Goal: Navigation & Orientation: Understand site structure

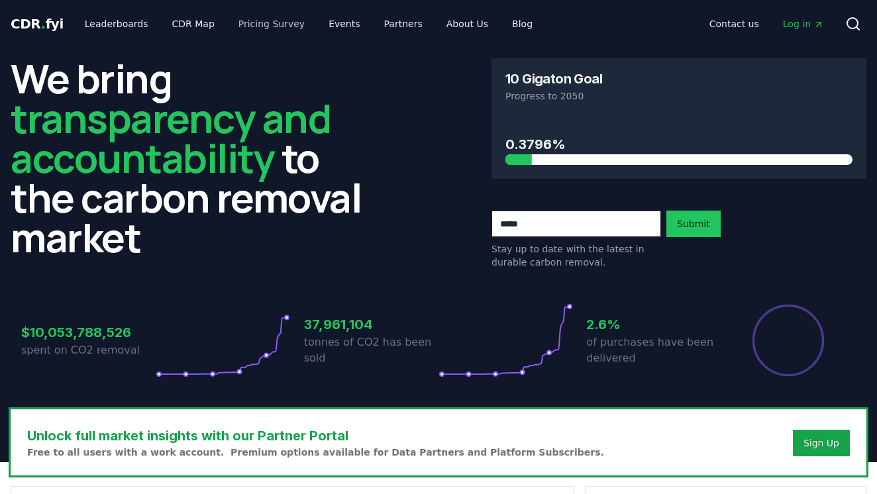
click at [273, 30] on link "Pricing Survey" at bounding box center [271, 24] width 87 height 24
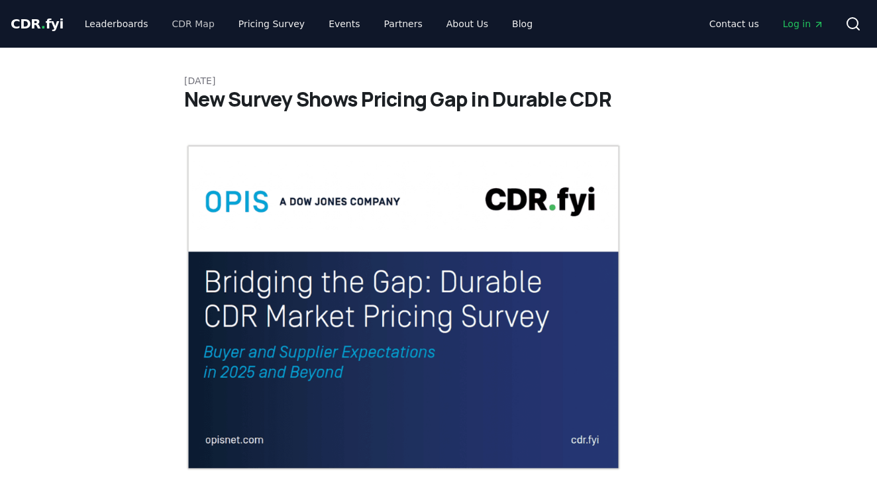
click at [192, 22] on link "CDR Map" at bounding box center [194, 24] width 64 height 24
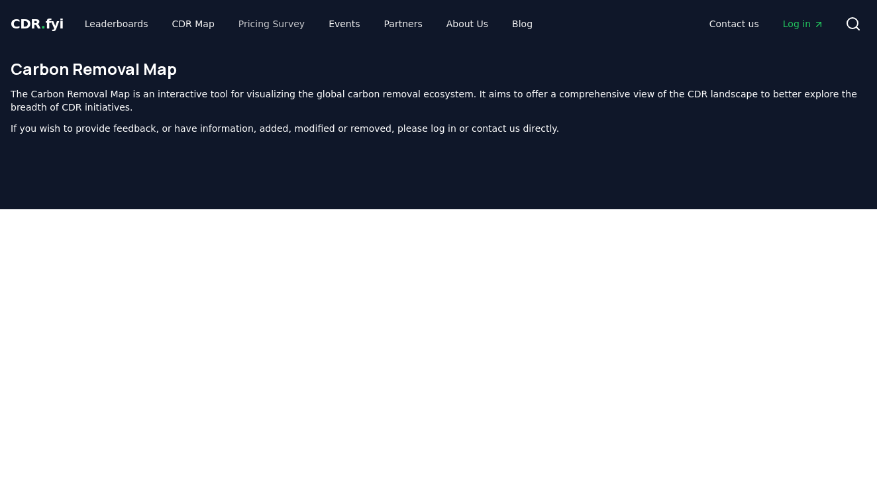
click at [256, 24] on link "Pricing Survey" at bounding box center [271, 24] width 87 height 24
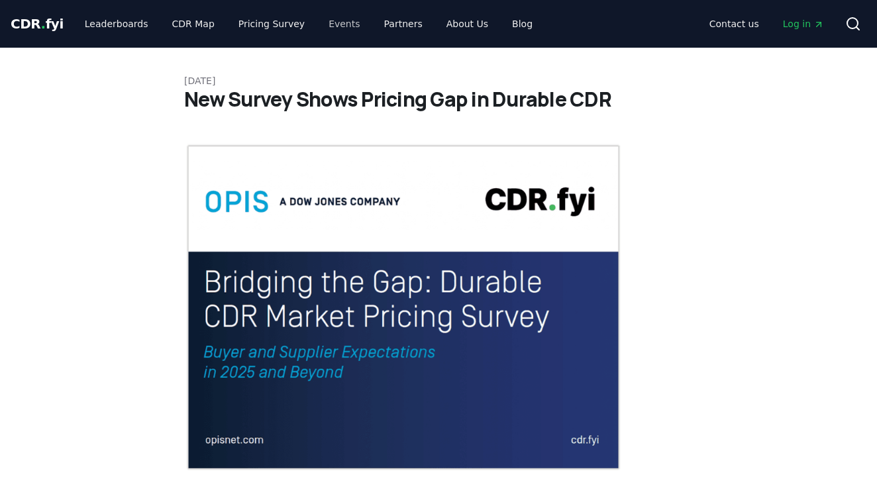
click at [331, 27] on link "Events" at bounding box center [344, 24] width 52 height 24
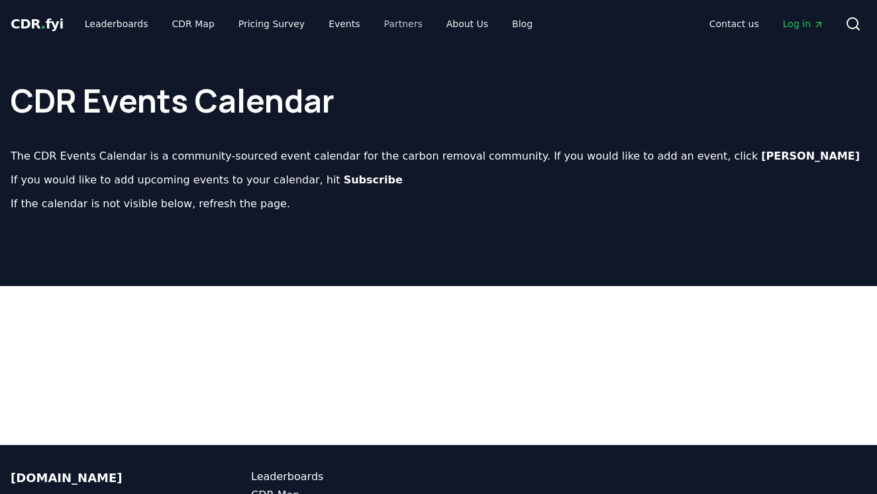
click at [388, 26] on link "Partners" at bounding box center [404, 24] width 60 height 24
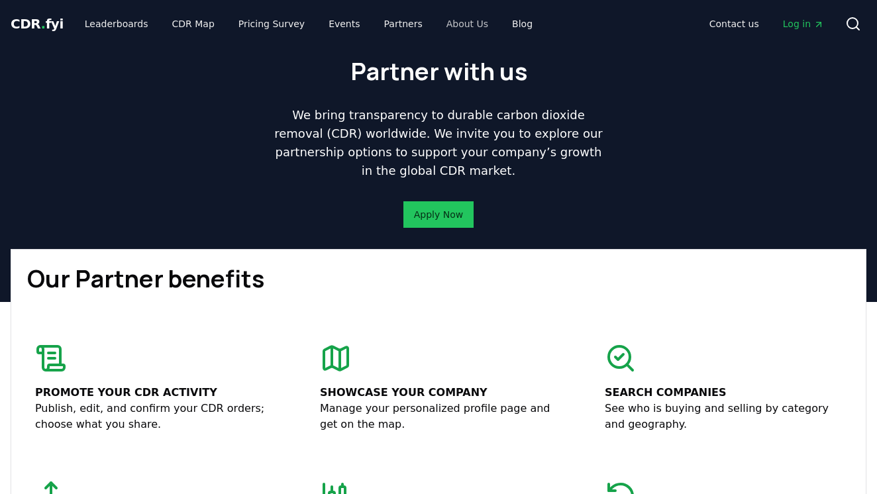
click at [452, 30] on link "About Us" at bounding box center [467, 24] width 63 height 24
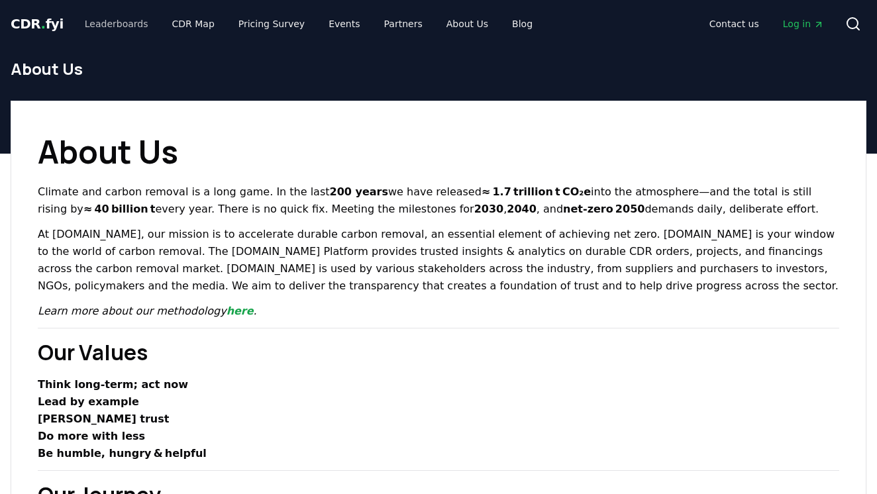
click at [114, 30] on link "Leaderboards" at bounding box center [116, 24] width 85 height 24
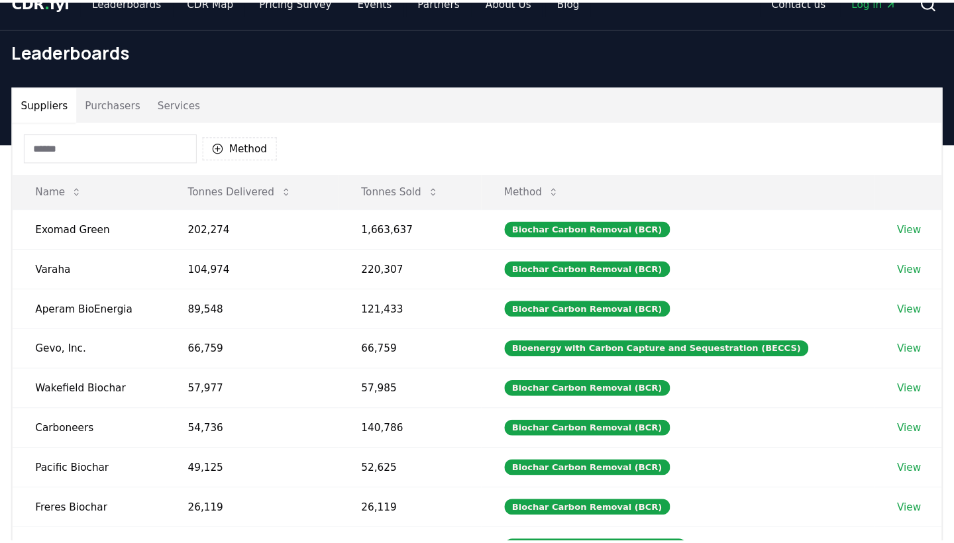
scroll to position [23, 0]
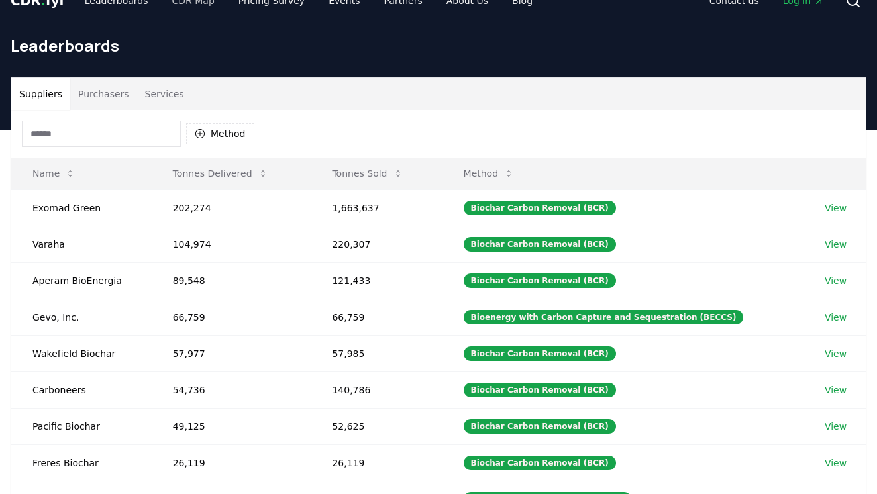
click at [176, 11] on link "CDR Map" at bounding box center [194, 1] width 64 height 24
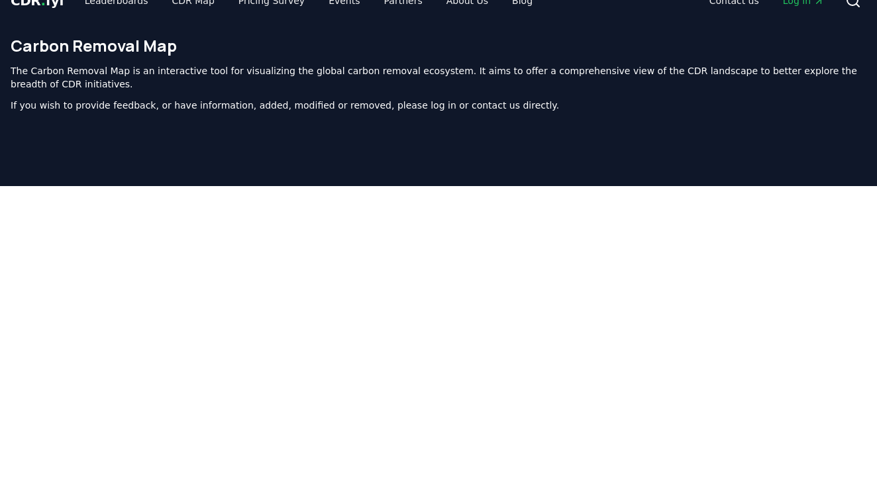
click at [38, 8] on link "CDR . fyi" at bounding box center [37, 0] width 53 height 19
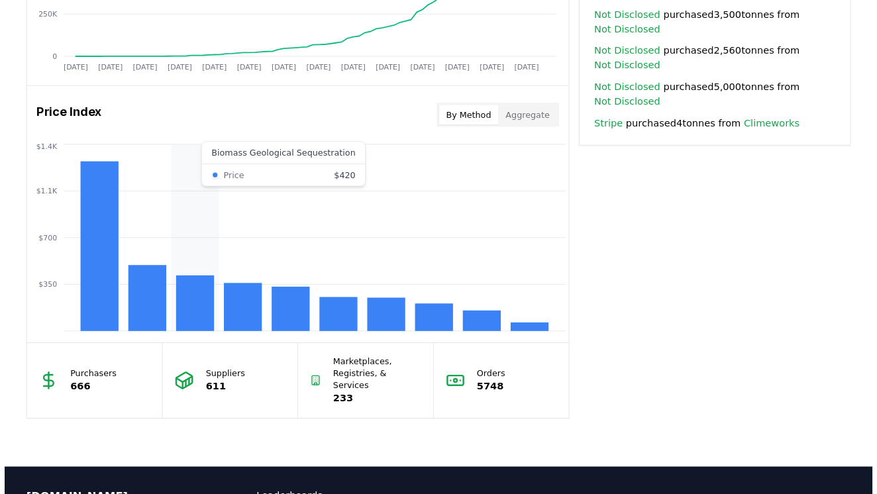
scroll to position [1002, 0]
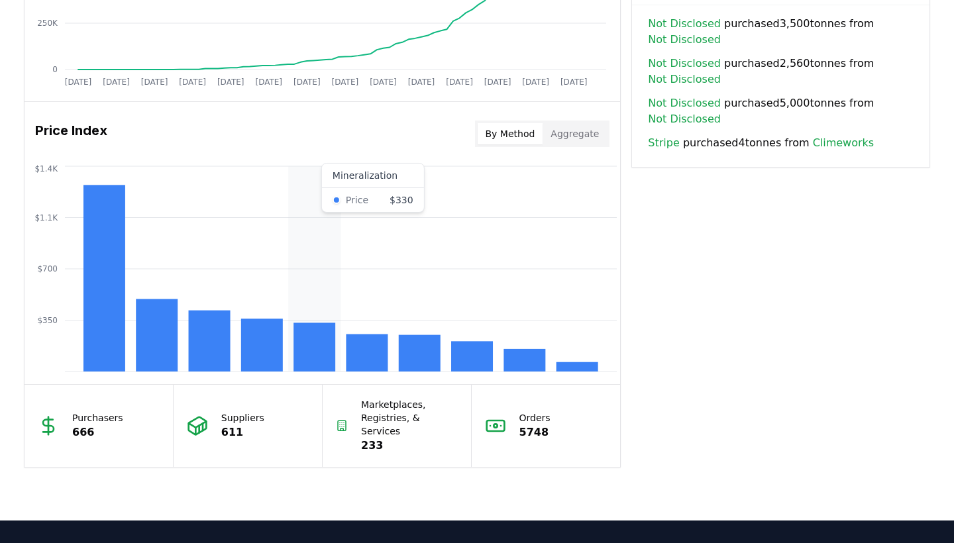
click at [302, 347] on rect at bounding box center [314, 347] width 42 height 49
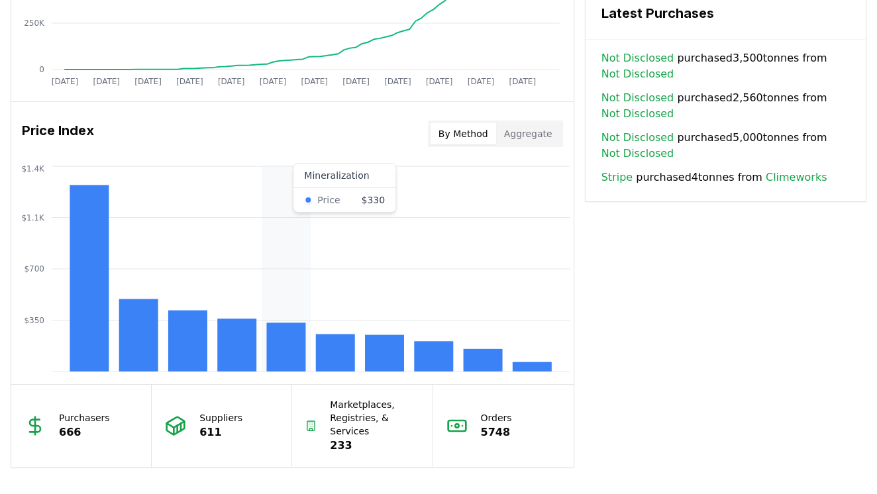
click at [295, 335] on rect at bounding box center [285, 347] width 39 height 49
